Goal: Task Accomplishment & Management: Use online tool/utility

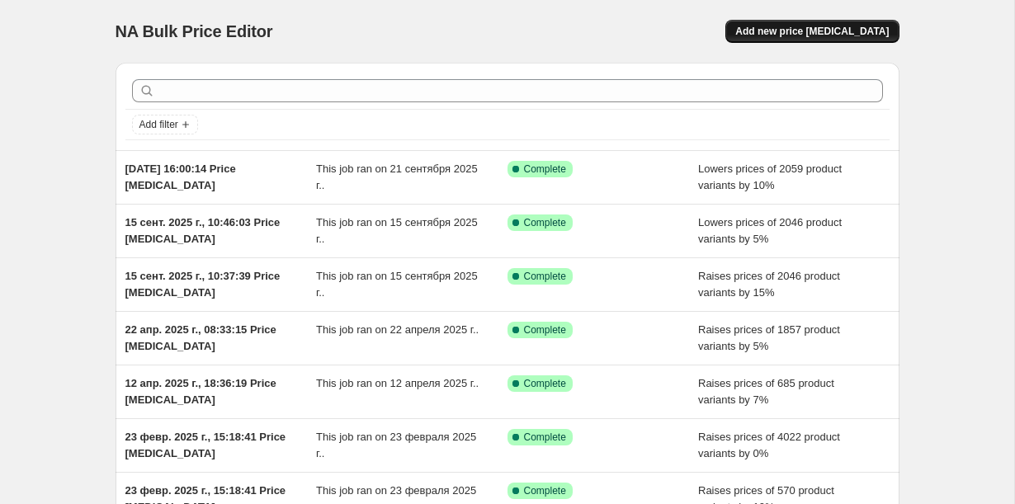
click at [821, 39] on button "Add new price [MEDICAL_DATA]" at bounding box center [812, 31] width 173 height 23
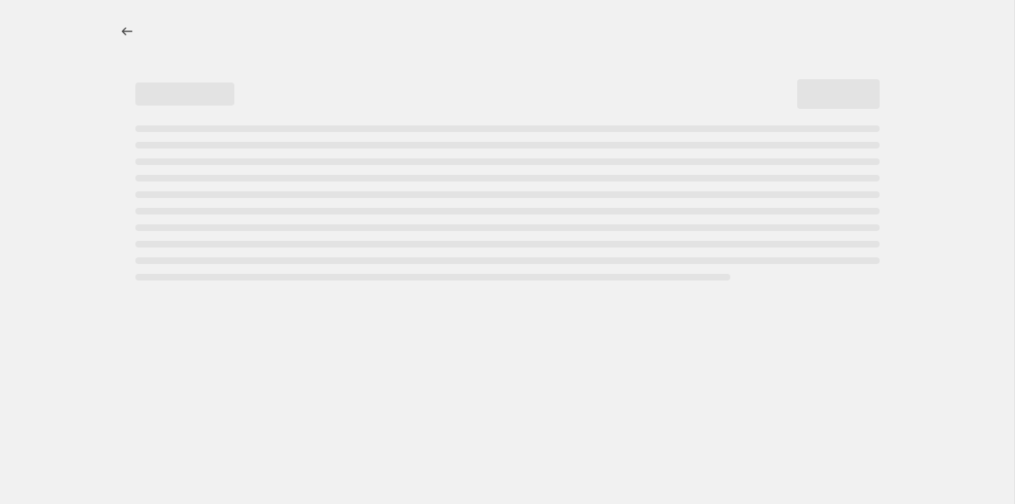
select select "percentage"
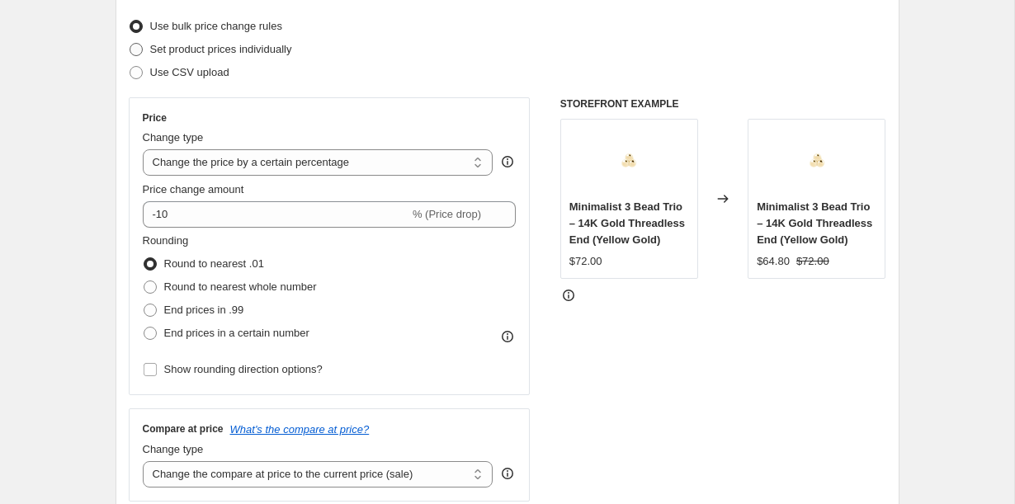
scroll to position [213, 0]
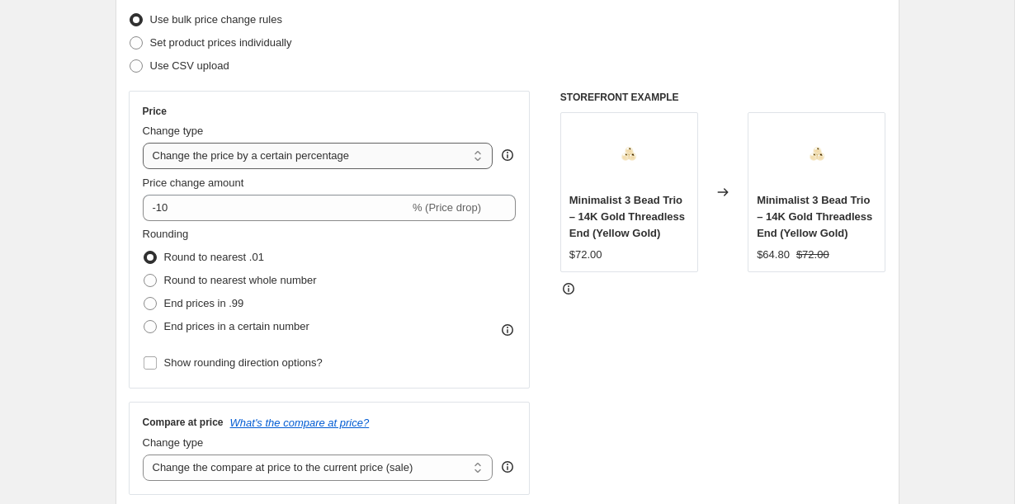
click at [299, 157] on select "Change the price to a certain amount Change the price by a certain amount Chang…" at bounding box center [318, 156] width 351 height 26
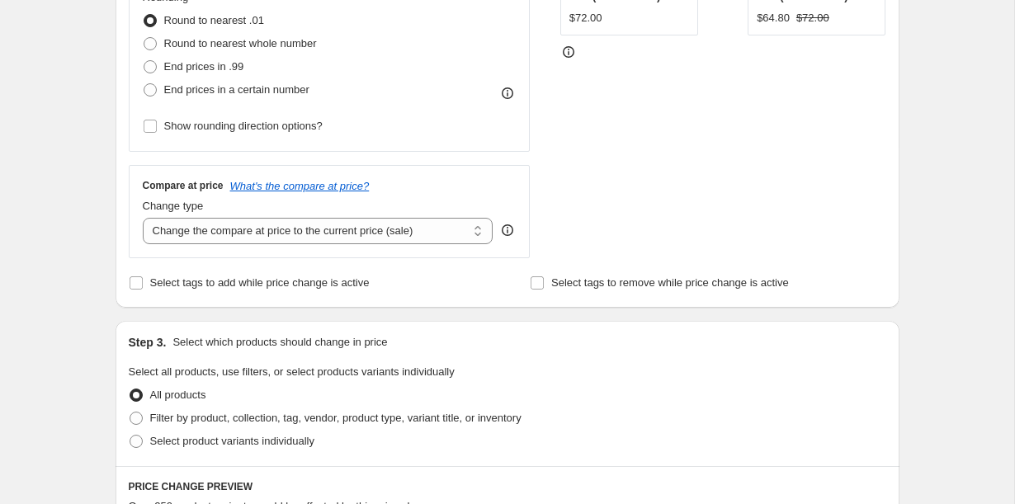
scroll to position [452, 0]
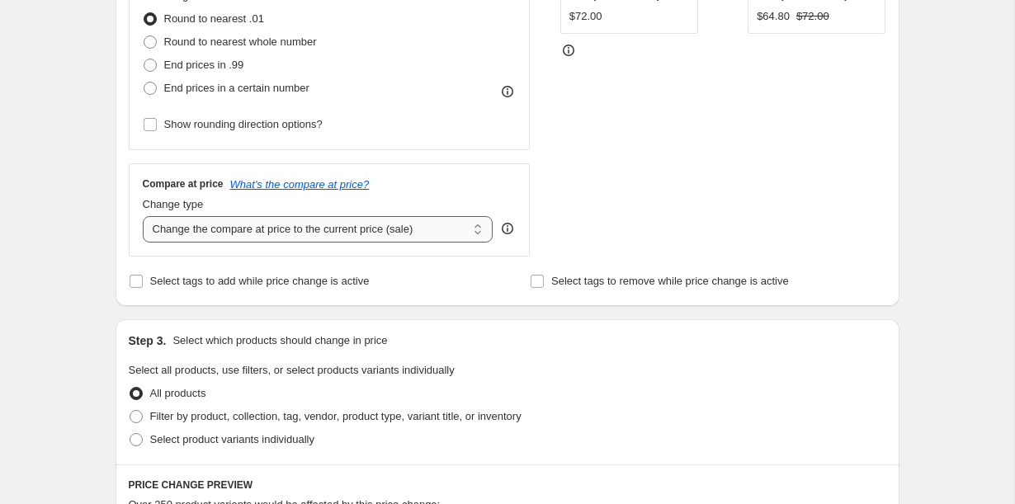
click at [282, 231] on select "Change the compare at price to the current price (sale) Change the compare at p…" at bounding box center [318, 229] width 351 height 26
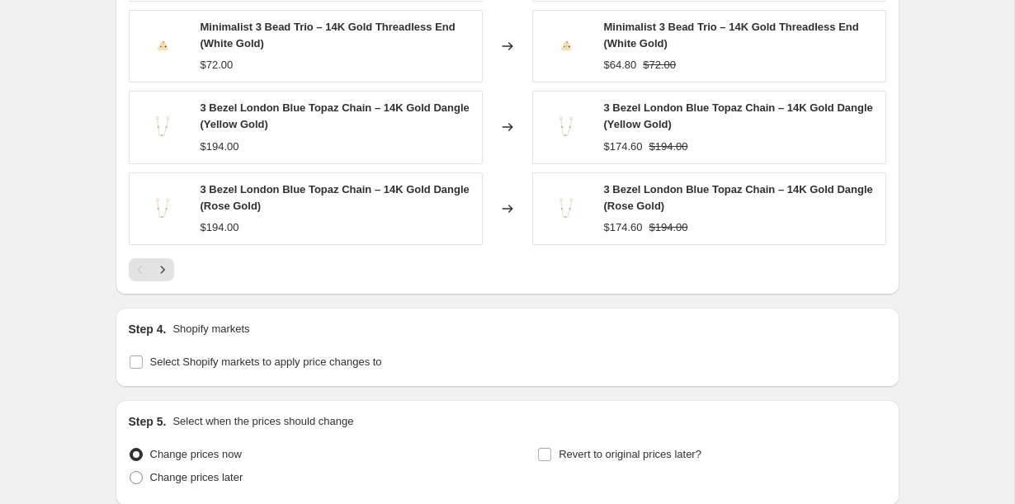
scroll to position [1125, 0]
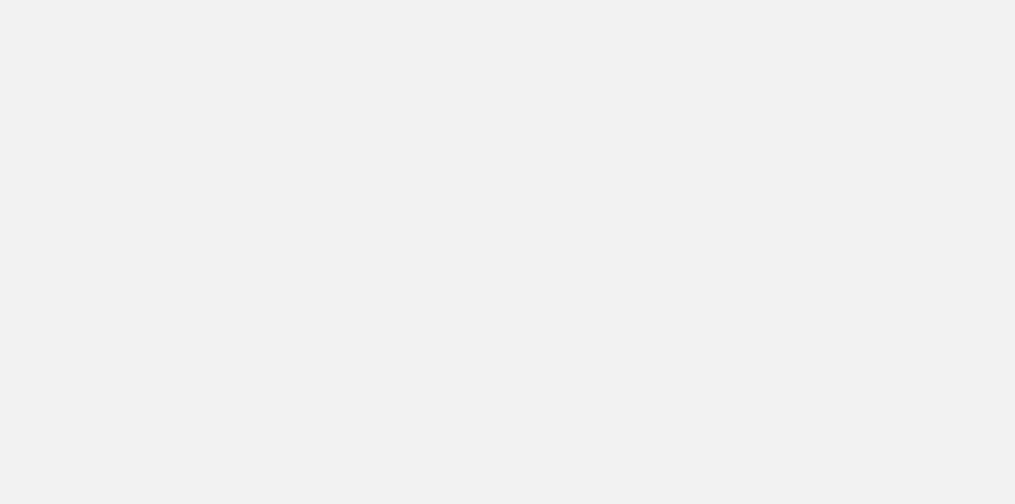
click at [37, 377] on body at bounding box center [507, 252] width 1015 height 504
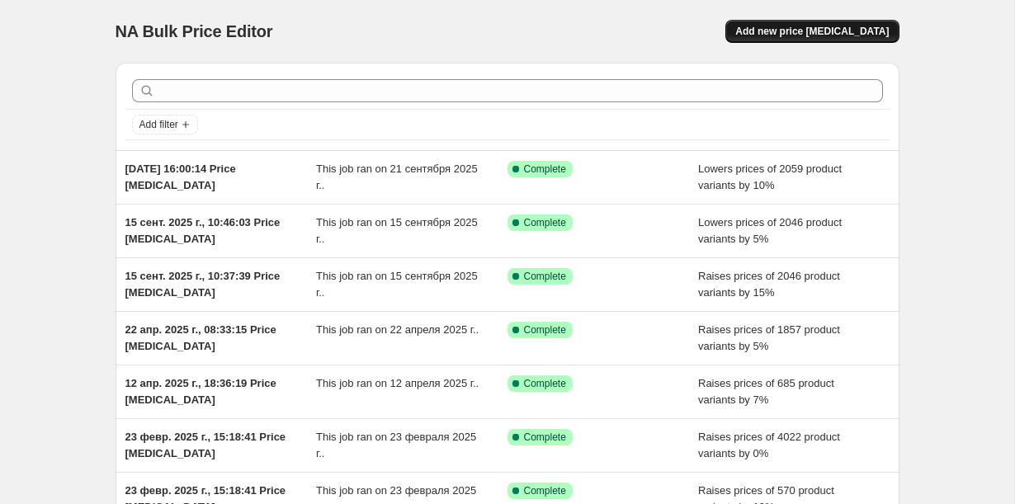
click at [862, 38] on button "Add new price change job" at bounding box center [812, 31] width 173 height 23
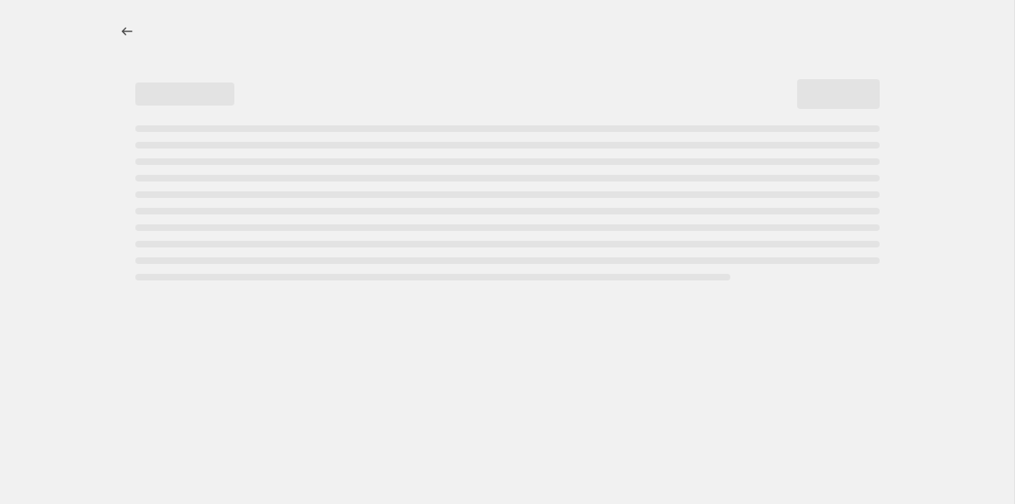
select select "percentage"
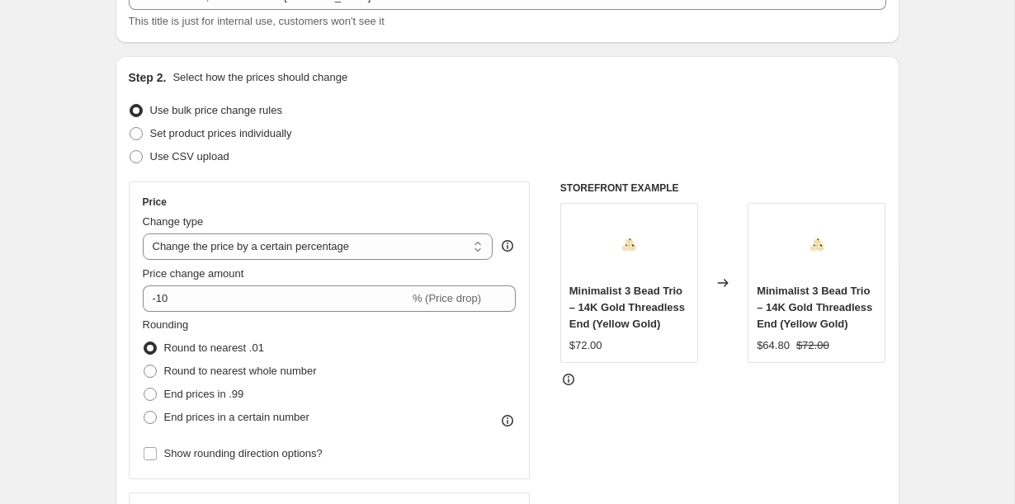
scroll to position [192, 0]
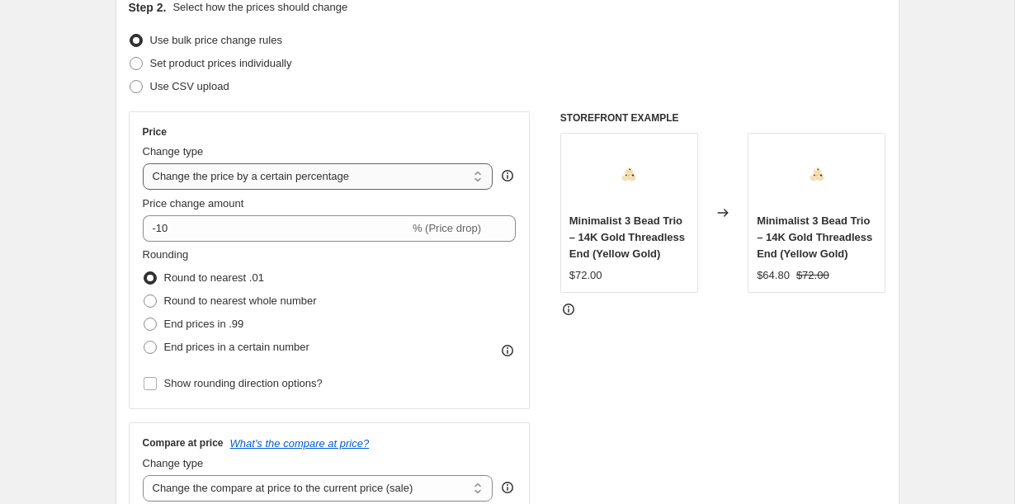
click at [360, 176] on select "Change the price to a certain amount Change the price by a certain amount Chang…" at bounding box center [318, 176] width 351 height 26
click at [289, 183] on select "Change the price to a certain amount Change the price by a certain amount Chang…" at bounding box center [318, 176] width 351 height 26
